Goal: Check status

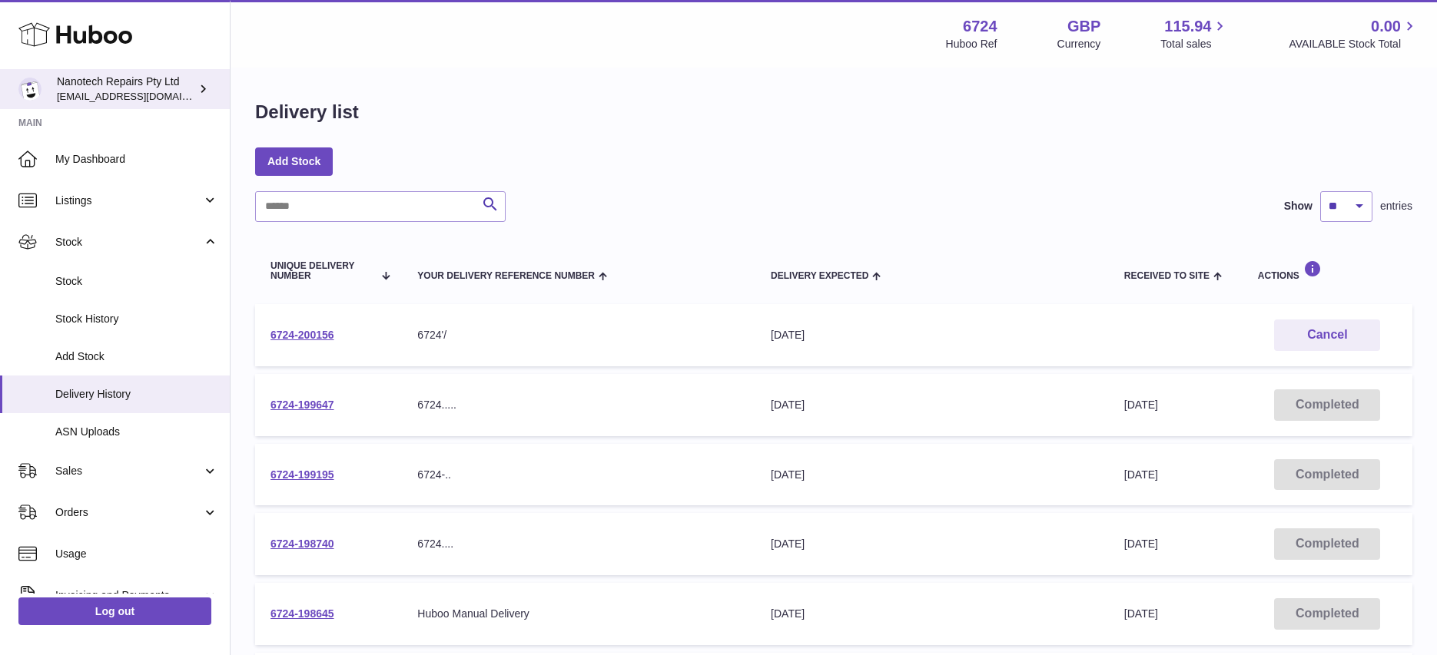
click at [100, 87] on div "Nanotech Repairs Pty Ltd info@nanotechrepairs.com" at bounding box center [126, 89] width 138 height 29
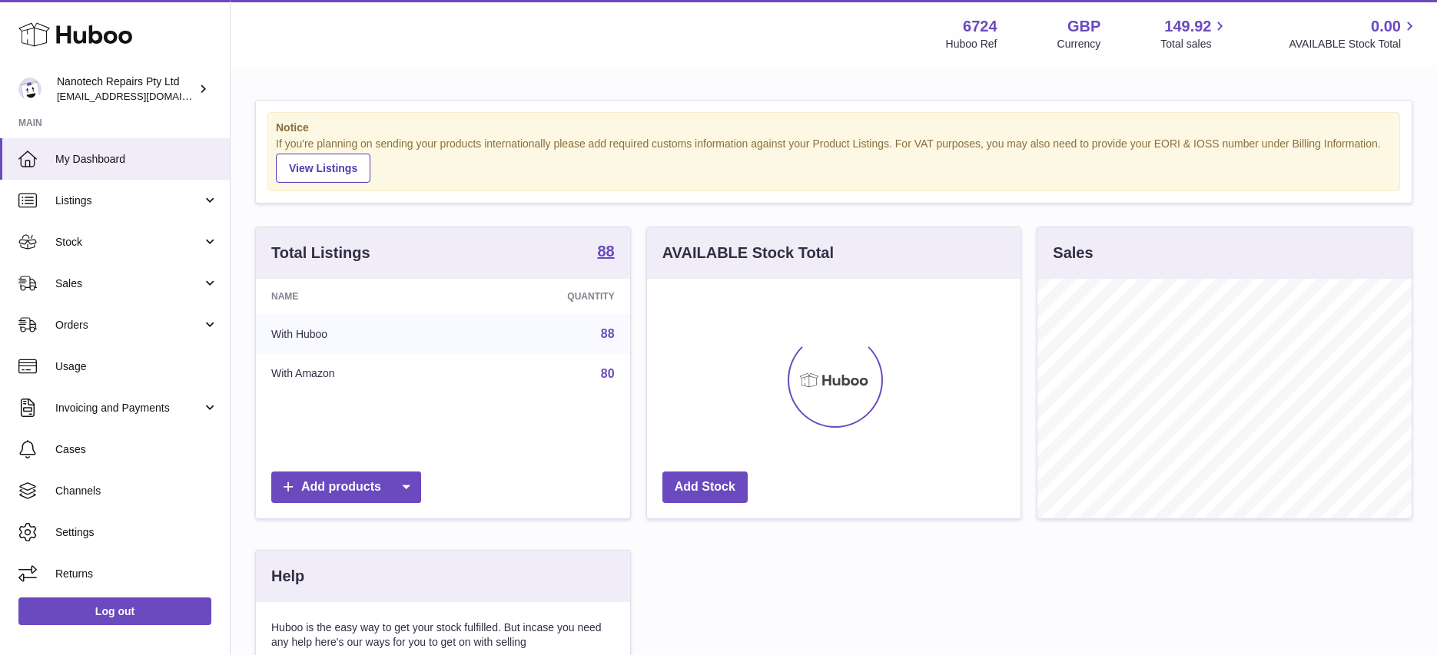
scroll to position [240, 373]
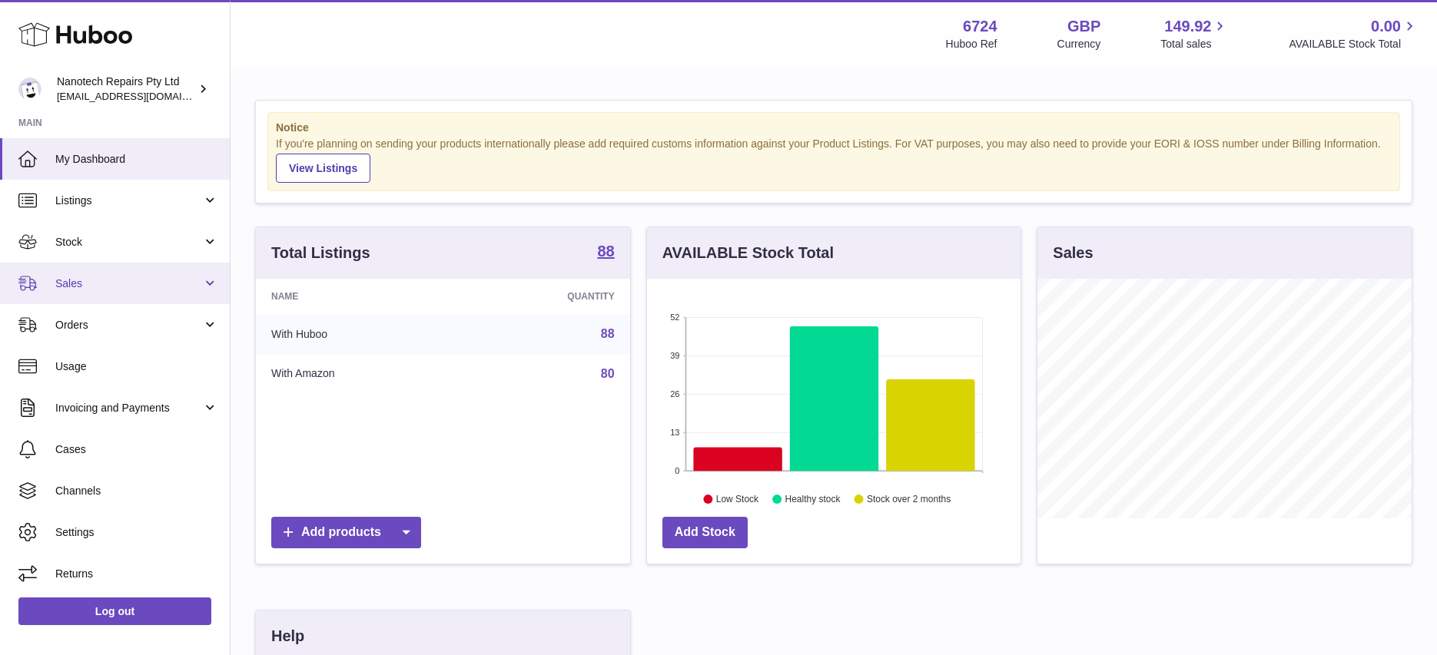
click at [113, 290] on span "Sales" at bounding box center [128, 284] width 147 height 15
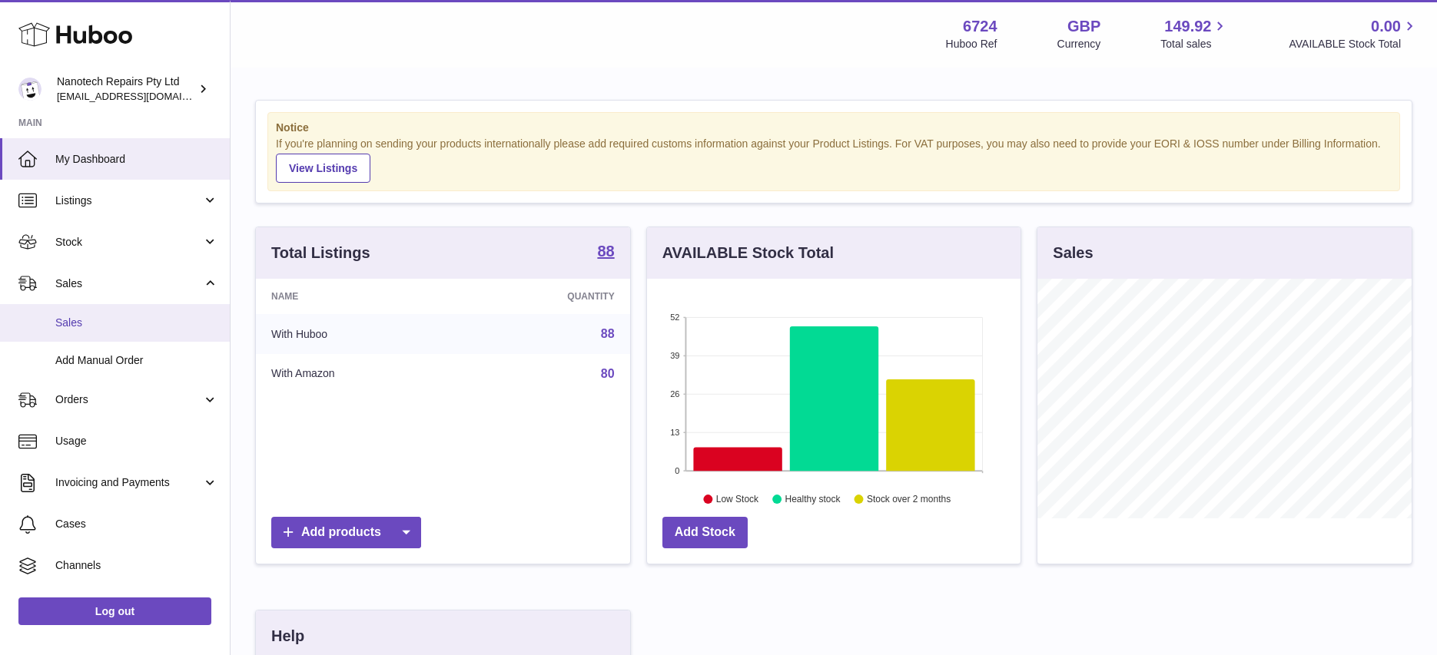
click at [137, 329] on span "Sales" at bounding box center [136, 323] width 163 height 15
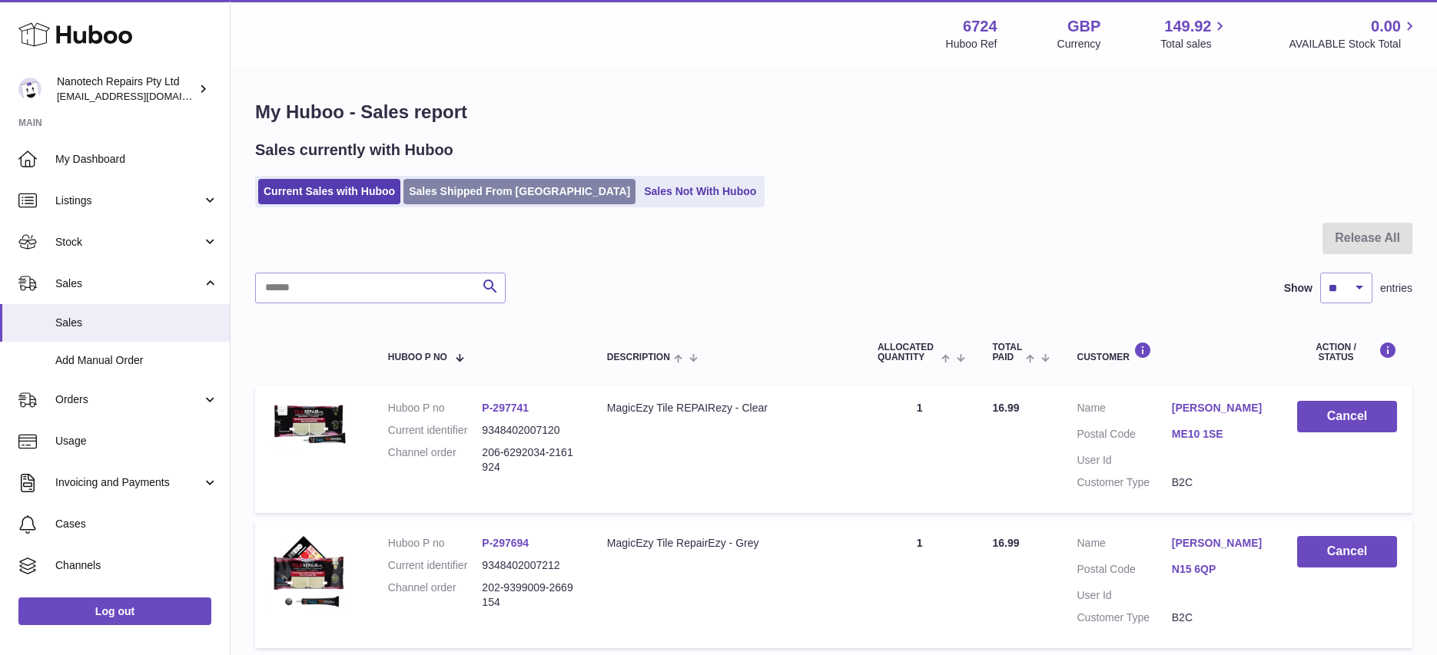
click at [464, 191] on link "Sales Shipped From Huboo" at bounding box center [519, 191] width 232 height 25
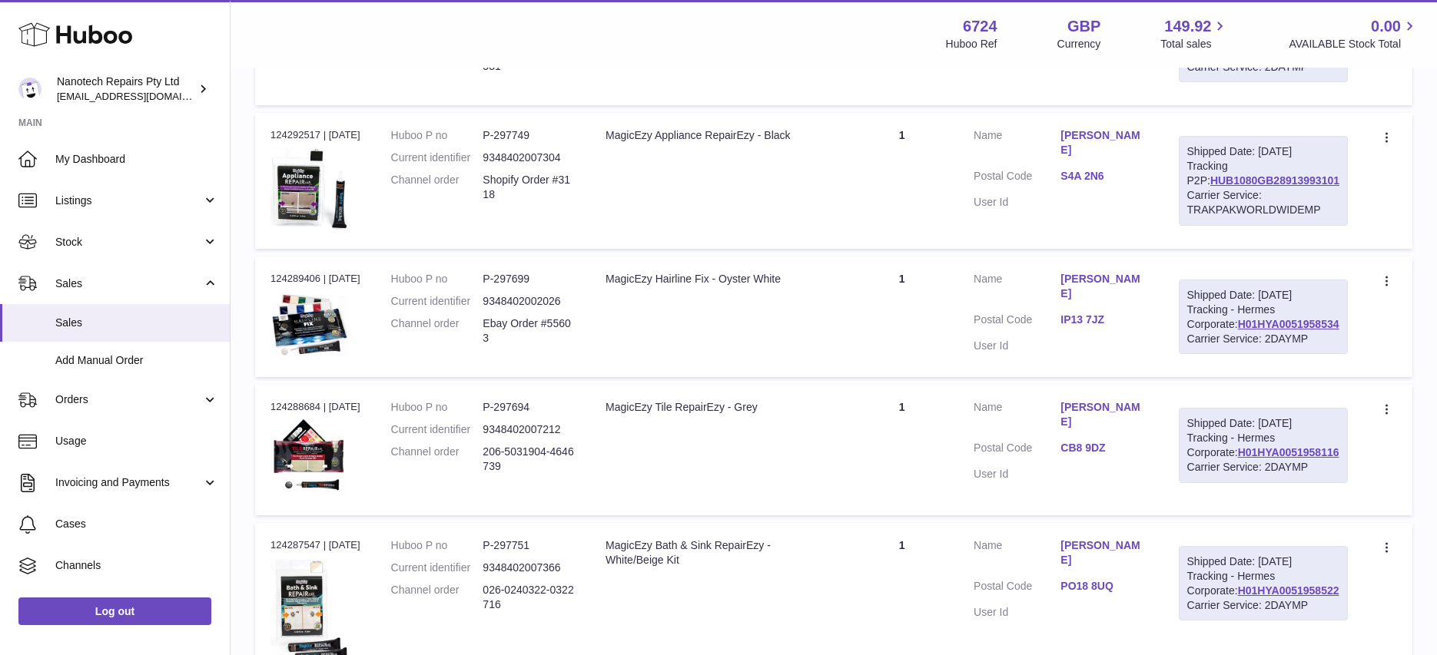
scroll to position [938, 0]
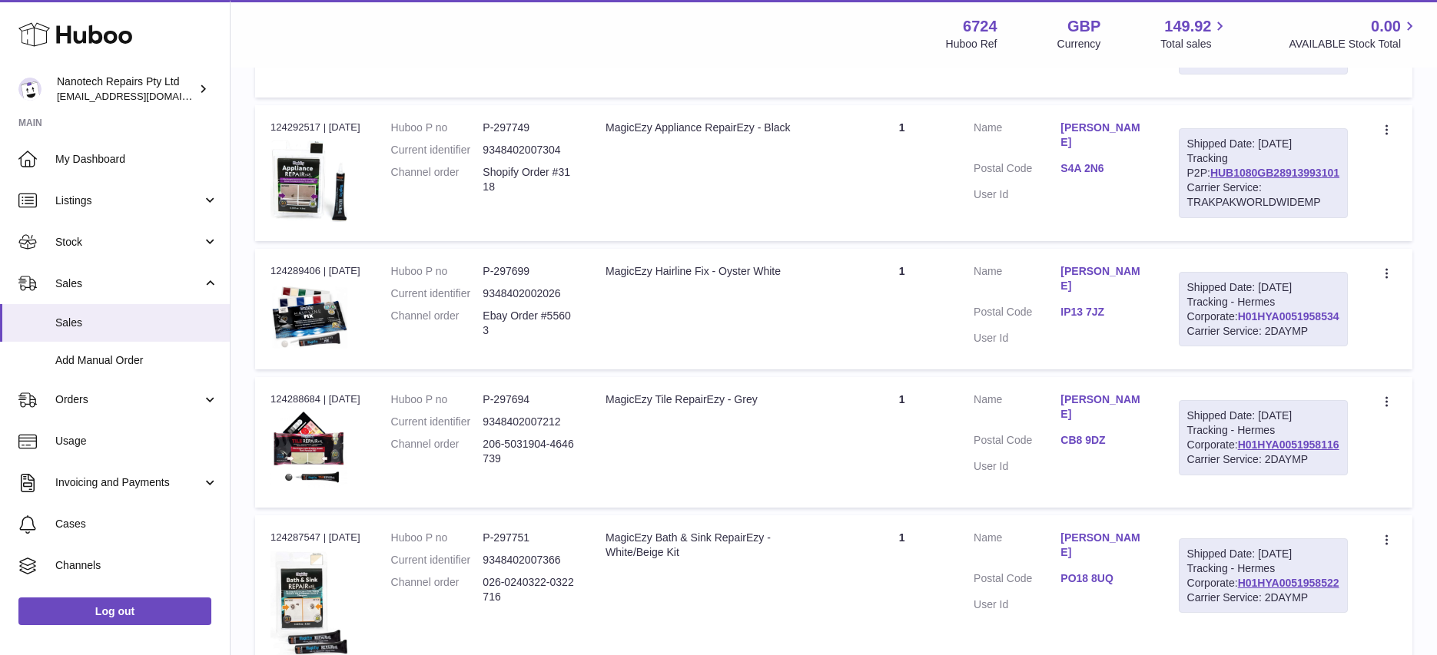
drag, startPoint x: 1333, startPoint y: 469, endPoint x: 1215, endPoint y: 469, distance: 118.3
click at [1205, 347] on div "Shipped Date: 8th Sep 2025 Tracking - Hermes Corporate: H01HYA0051958534 Carrie…" at bounding box center [1263, 309] width 169 height 75
copy link "H01HYA0051958534"
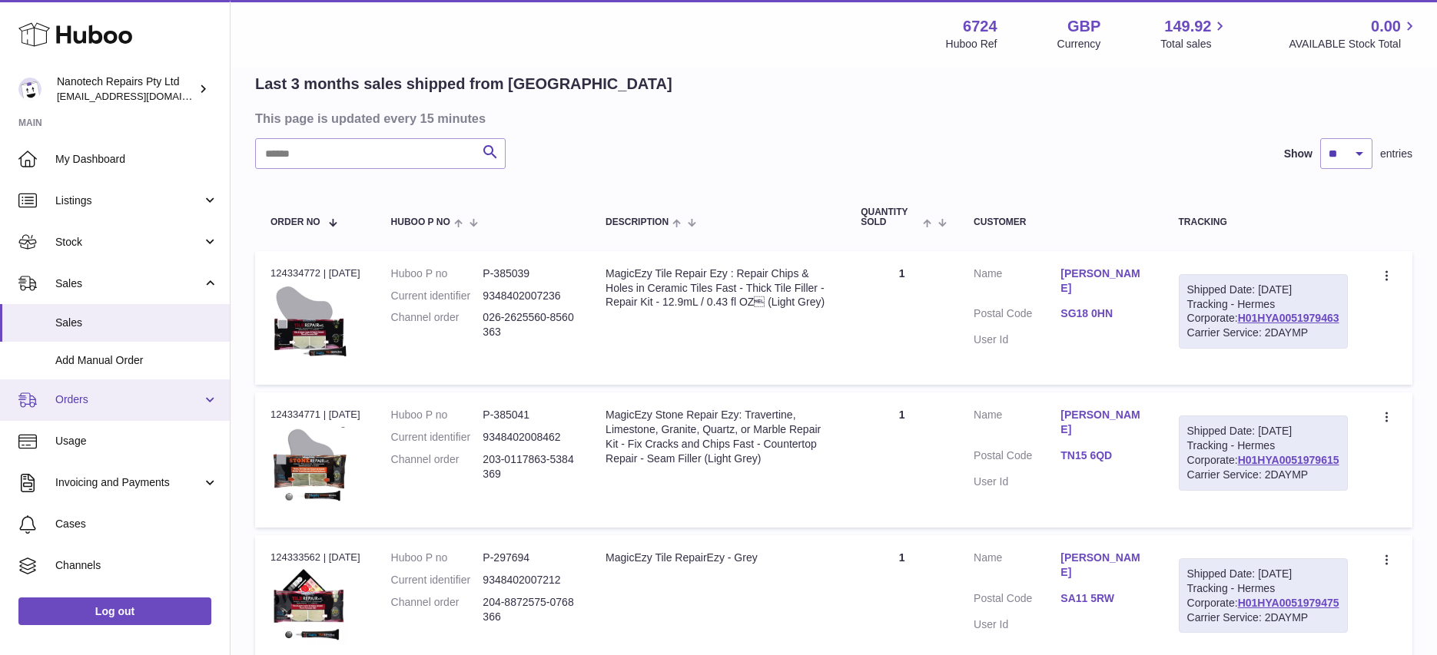
scroll to position [0, 0]
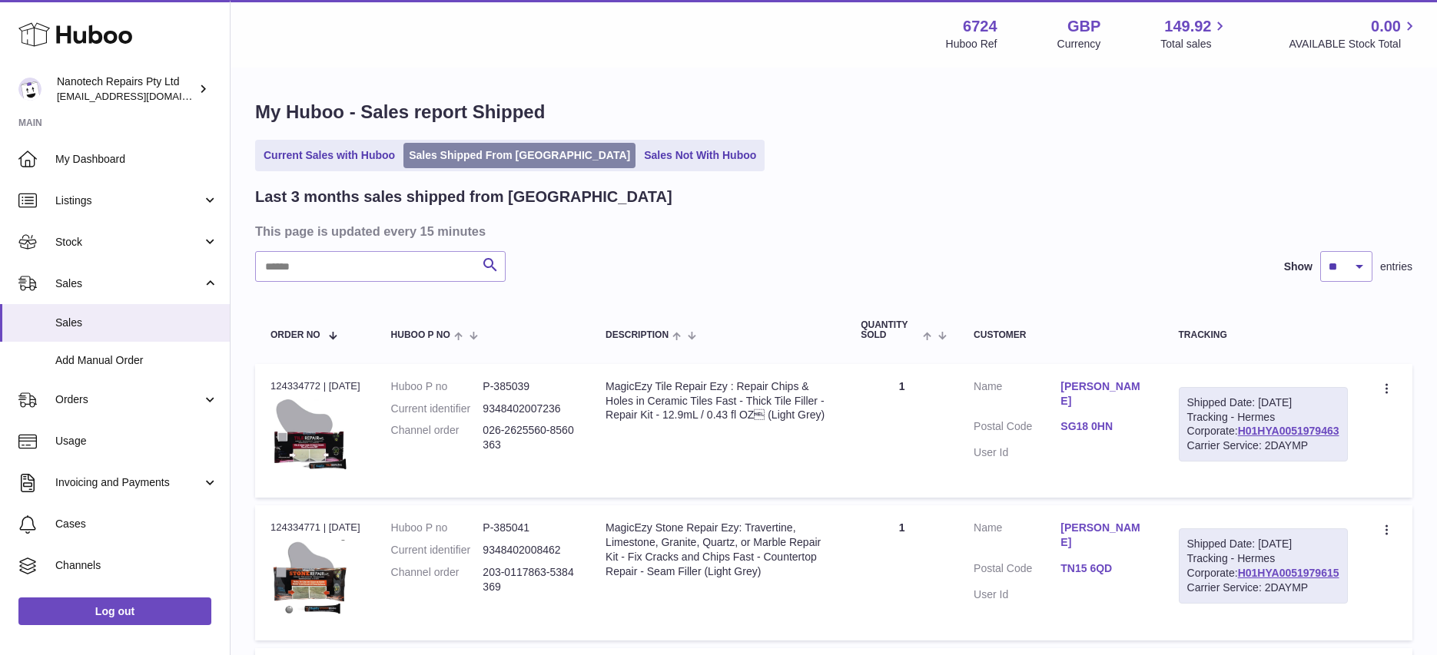
click at [453, 154] on link "Sales Shipped From [GEOGRAPHIC_DATA]" at bounding box center [519, 155] width 232 height 25
click at [388, 257] on input "text" at bounding box center [380, 266] width 250 height 31
click at [328, 264] on input "text" at bounding box center [380, 266] width 250 height 31
type input "****"
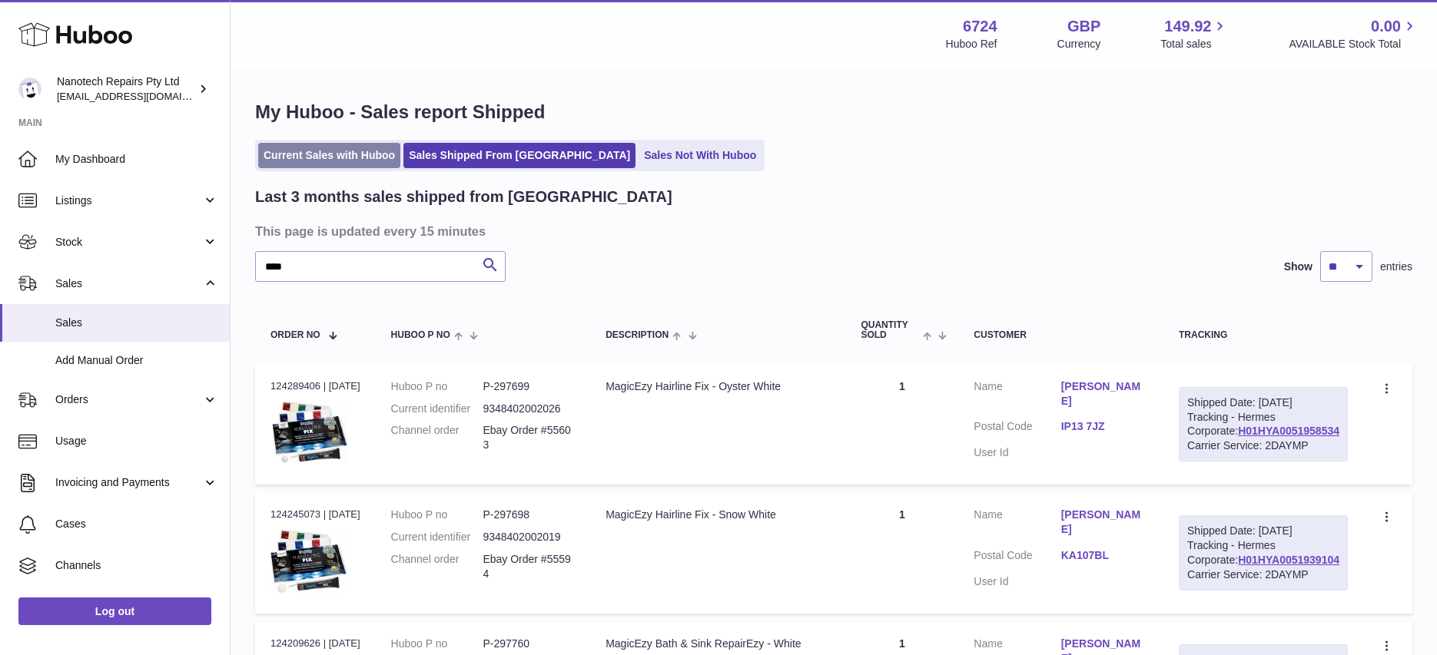
click at [291, 160] on link "Current Sales with Huboo" at bounding box center [329, 155] width 142 height 25
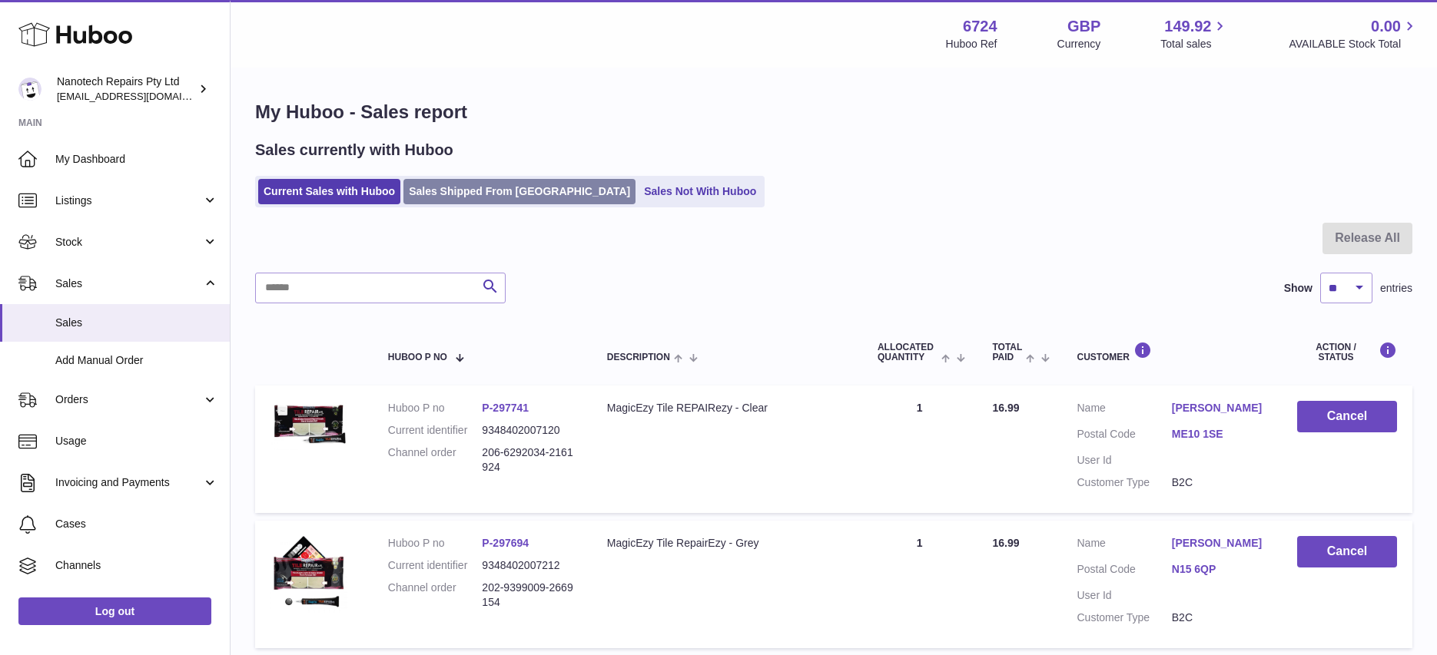
click at [451, 189] on link "Sales Shipped From [GEOGRAPHIC_DATA]" at bounding box center [519, 191] width 232 height 25
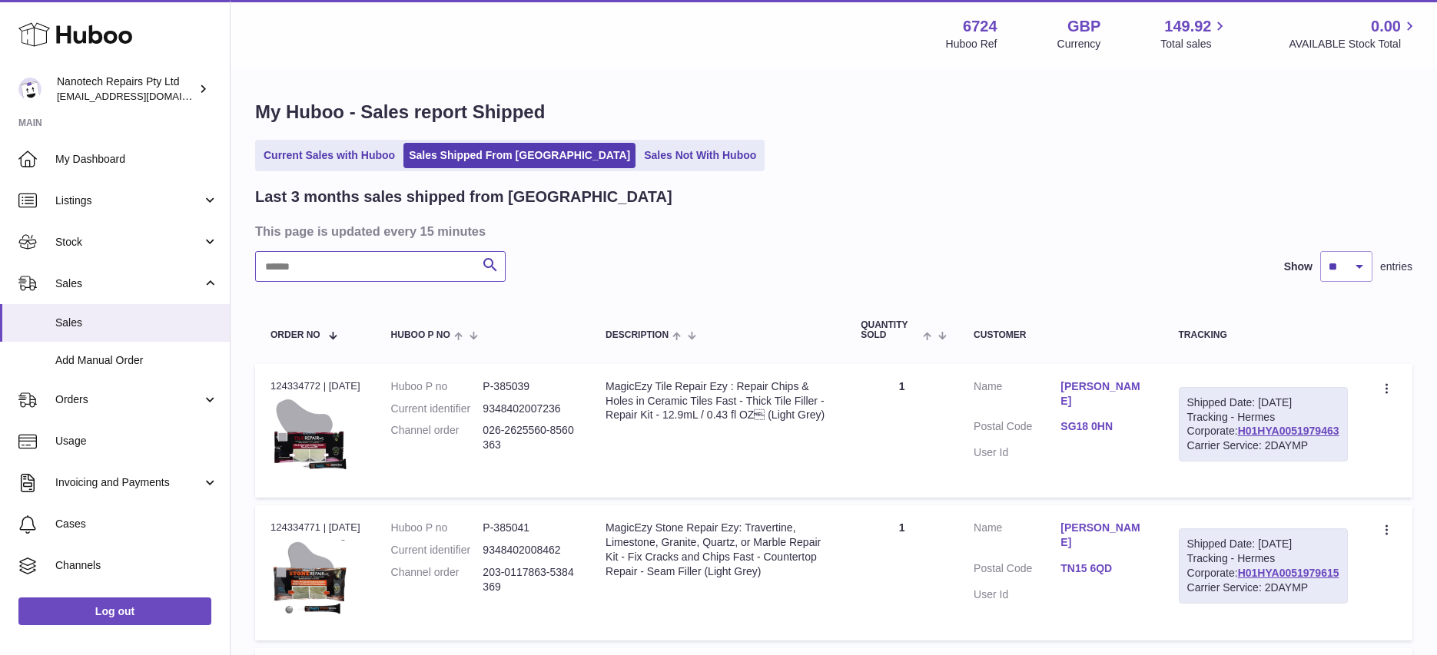
click at [339, 257] on input "text" at bounding box center [380, 266] width 250 height 31
click at [338, 262] on input "text" at bounding box center [380, 266] width 250 height 31
type input "*******"
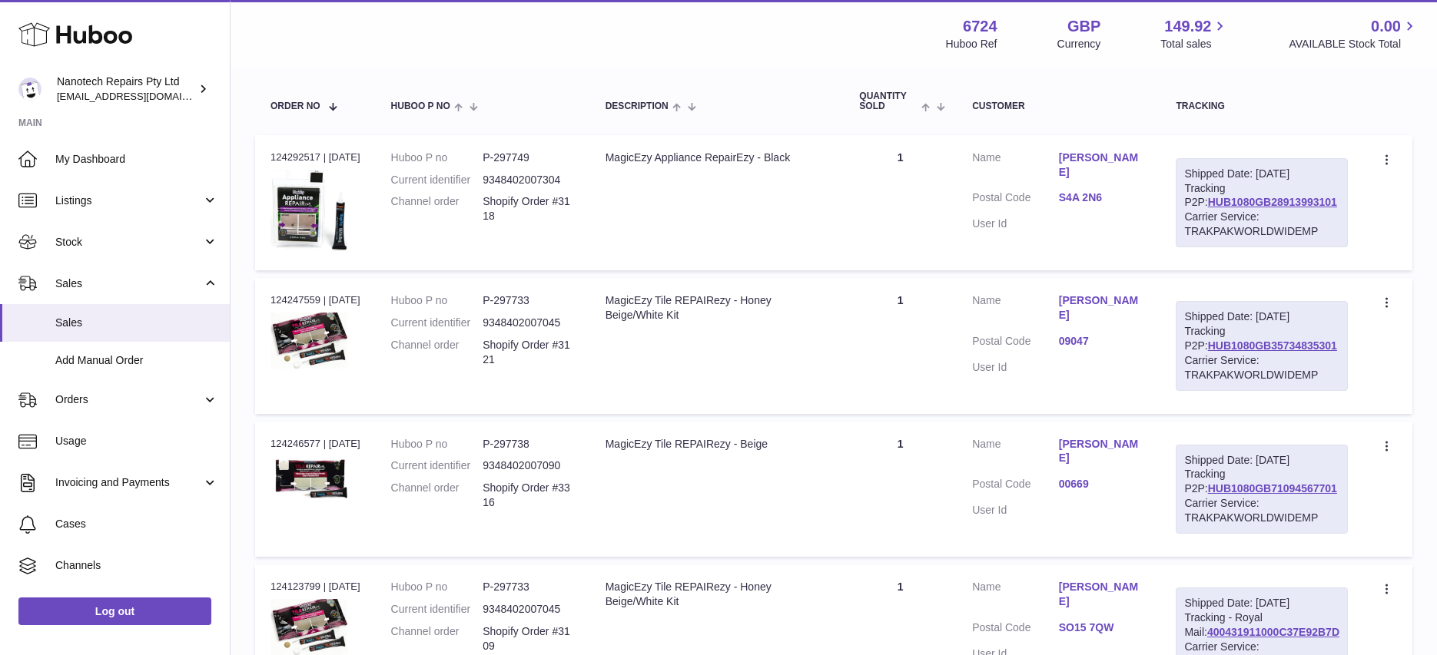
scroll to position [241, 0]
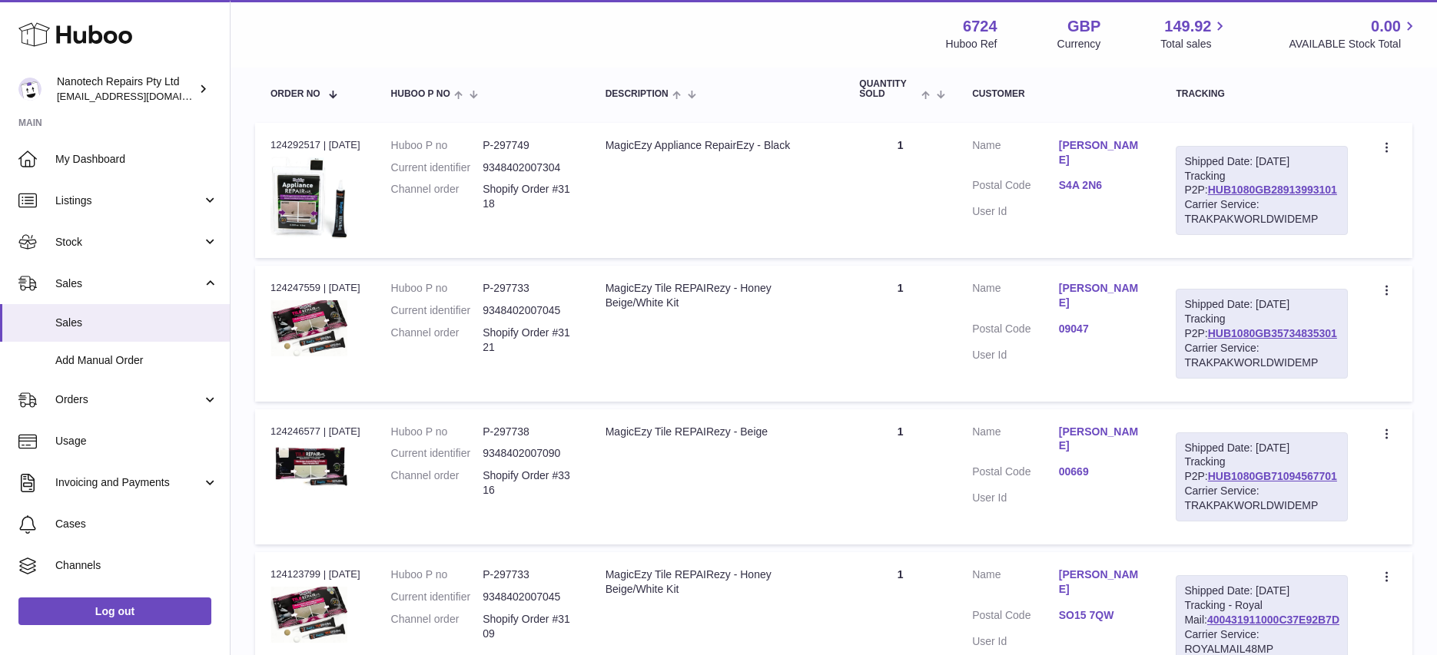
drag, startPoint x: 1349, startPoint y: 519, endPoint x: 1202, endPoint y: 519, distance: 146.7
click at [1202, 519] on td "Shipped Date: [DATE] Tracking P2P: HUB1080GB71094567701 Carrier Service: TRAKPA…" at bounding box center [1261, 477] width 203 height 135
copy link "HUB1080GB71094567701"
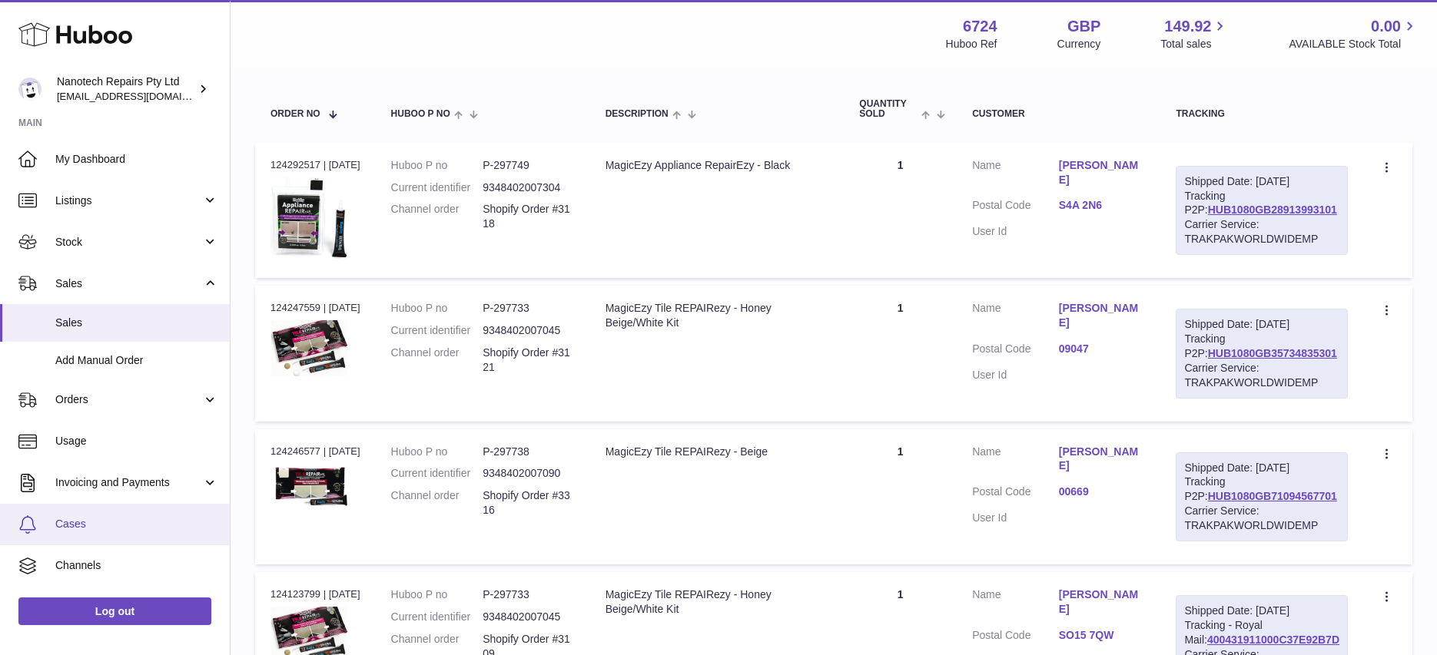
scroll to position [218, 0]
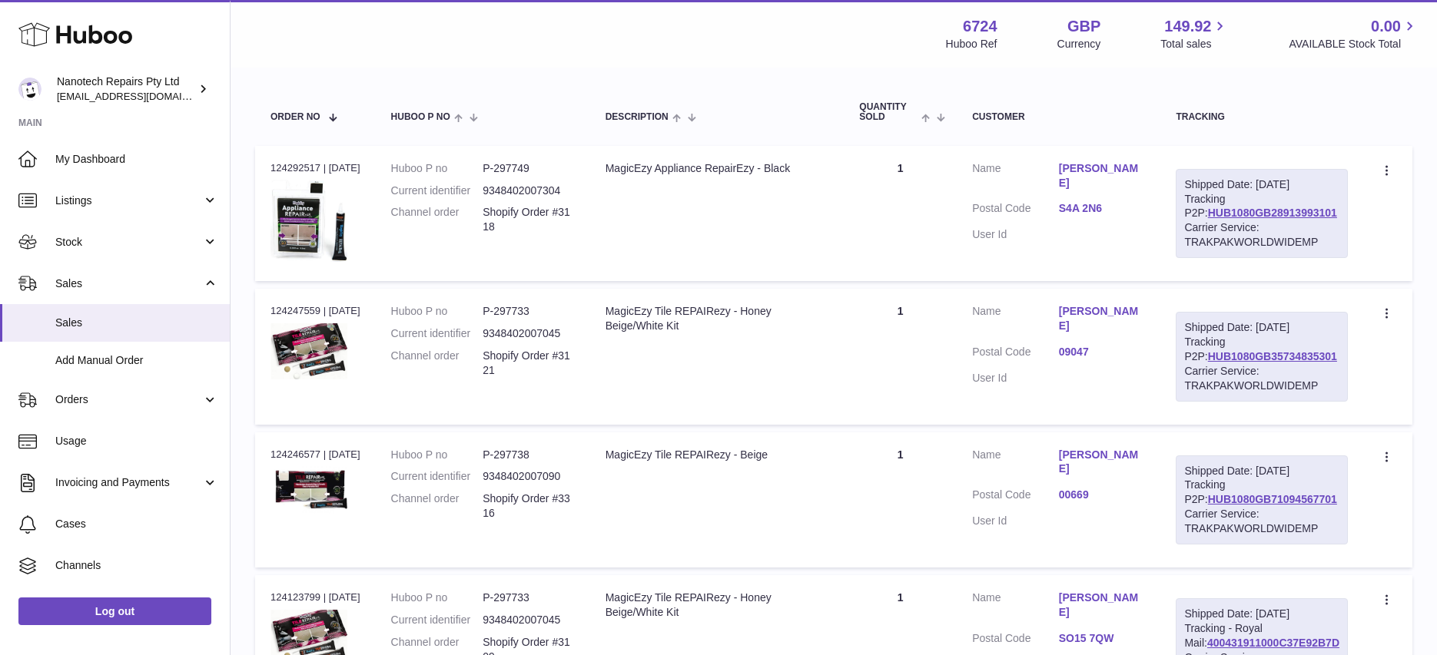
drag, startPoint x: 1345, startPoint y: 230, endPoint x: 1204, endPoint y: 229, distance: 141.4
click at [1204, 229] on div "Shipped Date: [DATE] Tracking P2P: HUB1080GB28913993101 Carrier Service: TRAKPA…" at bounding box center [1262, 213] width 172 height 89
copy link "HUB1080GB28913993101"
drag, startPoint x: 1338, startPoint y: 386, endPoint x: 1207, endPoint y: 389, distance: 130.6
click at [1207, 389] on div "Shipped Date: [DATE] Tracking P2P: HUB1080GB35734835301 Carrier Service: TRAKPA…" at bounding box center [1262, 356] width 172 height 89
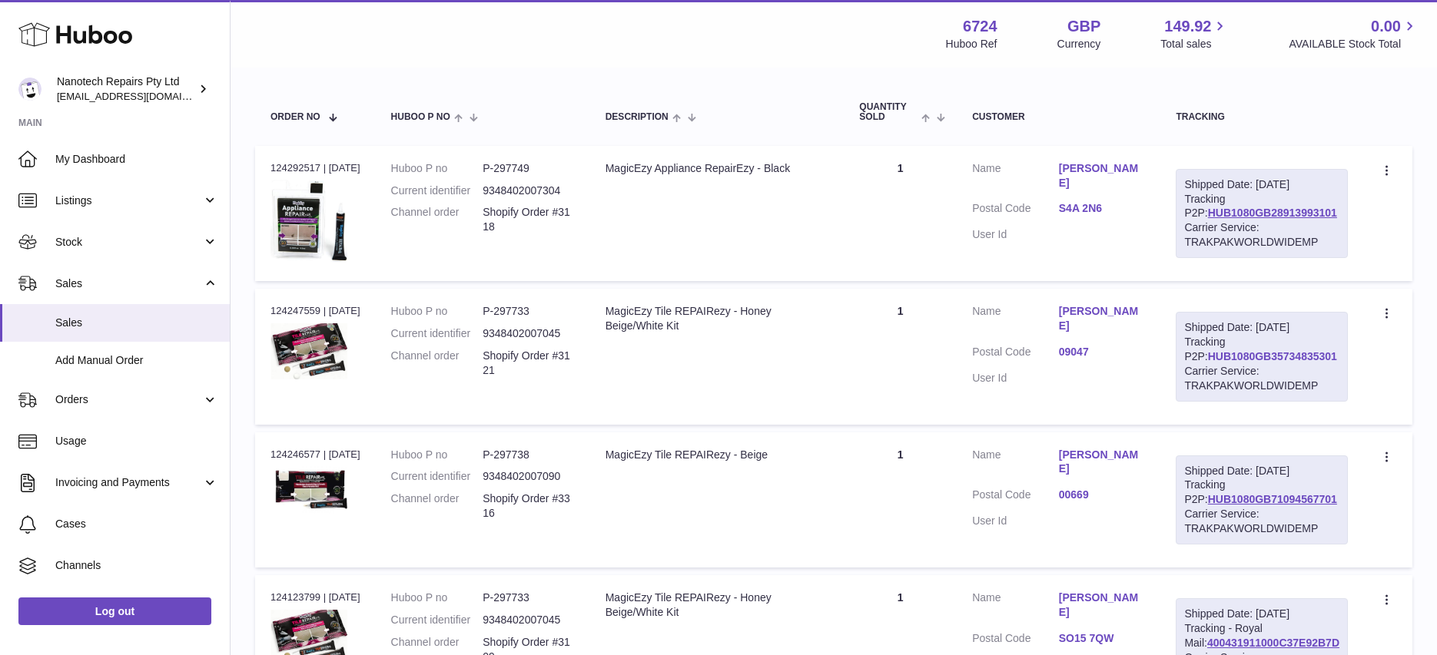
copy link "HUB1080GB35734835301"
